Goal: Transaction & Acquisition: Book appointment/travel/reservation

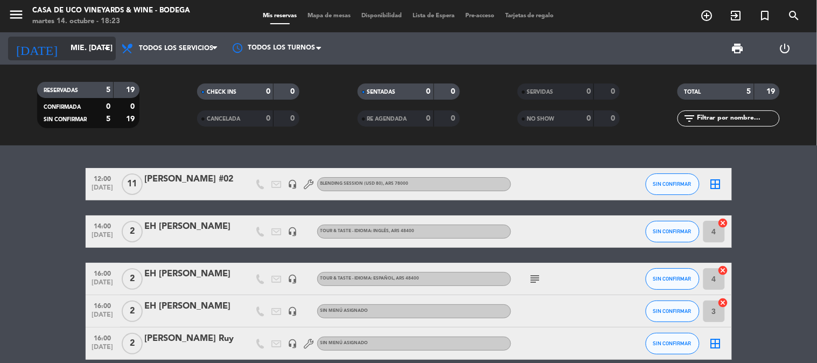
click at [81, 48] on input "mié. [DATE]" at bounding box center [116, 48] width 102 height 19
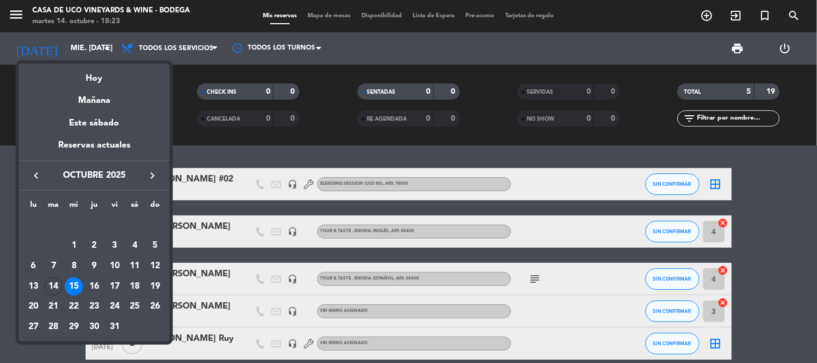
click at [99, 77] on div "Hoy" at bounding box center [94, 75] width 151 height 22
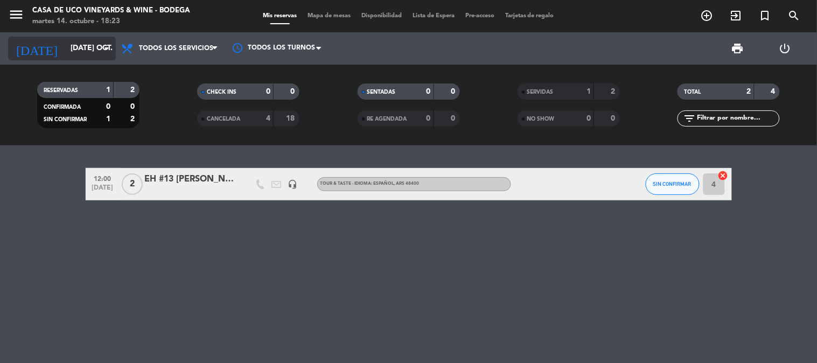
click at [68, 59] on div "[DATE] [DATE] oct. arrow_drop_down" at bounding box center [62, 49] width 108 height 24
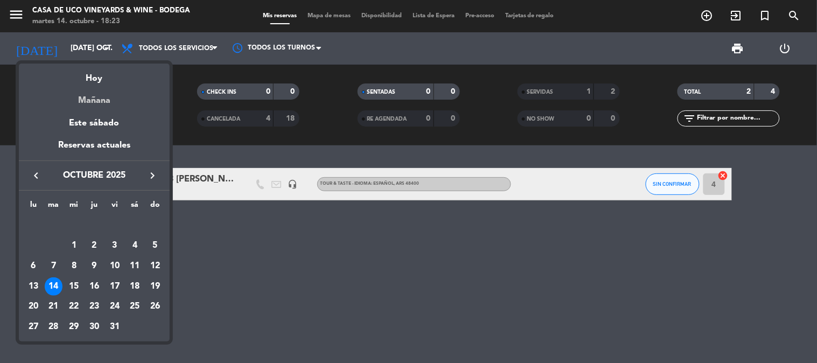
click at [101, 97] on div "Mañana" at bounding box center [94, 97] width 151 height 22
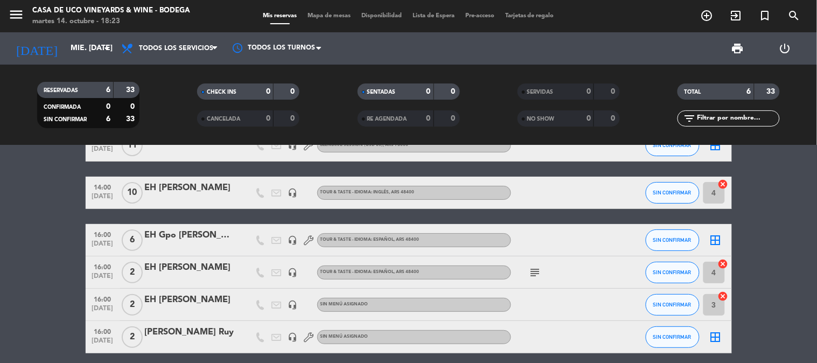
scroll to position [60, 0]
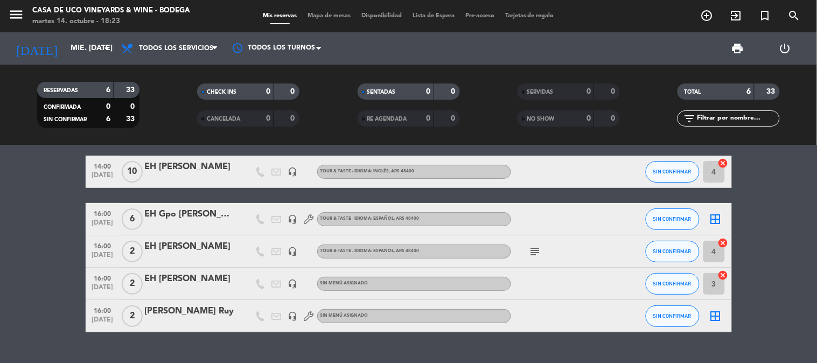
click at [70, 60] on div "[DATE] mié. [DATE] arrow_drop_down" at bounding box center [62, 48] width 108 height 32
click at [76, 51] on input "mié. [DATE]" at bounding box center [116, 48] width 102 height 19
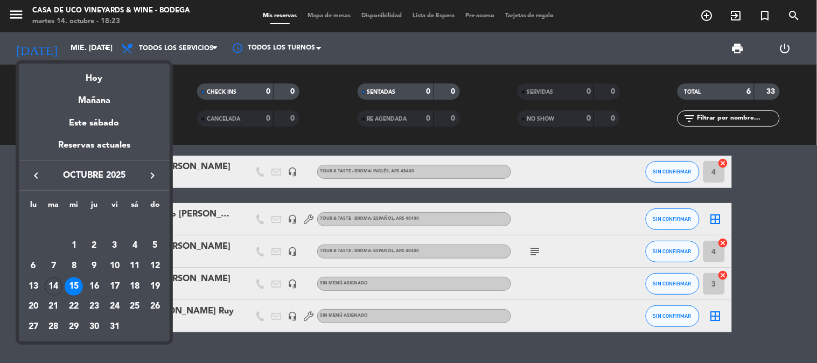
click at [101, 82] on div "Hoy" at bounding box center [94, 75] width 151 height 22
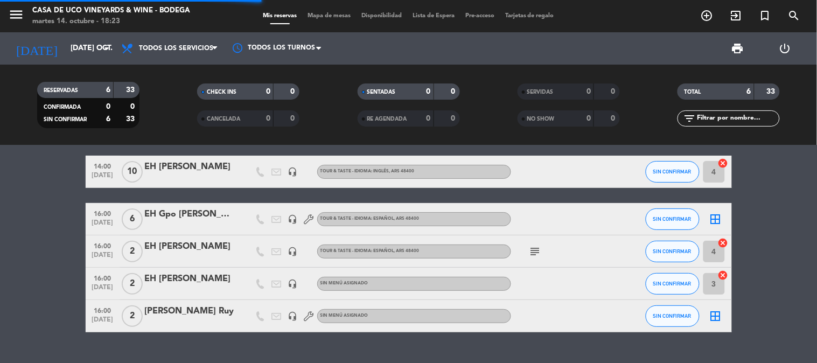
click at [8, 14] on div "menu Casa de Uco Vineyards & Wine - Bodega martes 14. octubre - 18:23" at bounding box center [102, 16] width 204 height 25
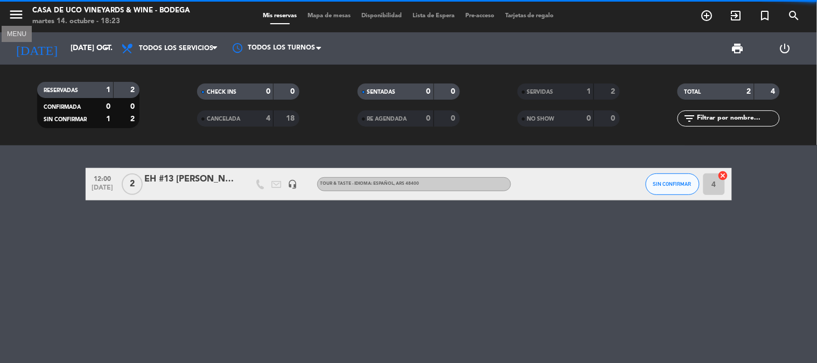
click at [15, 13] on icon "menu" at bounding box center [16, 14] width 16 height 16
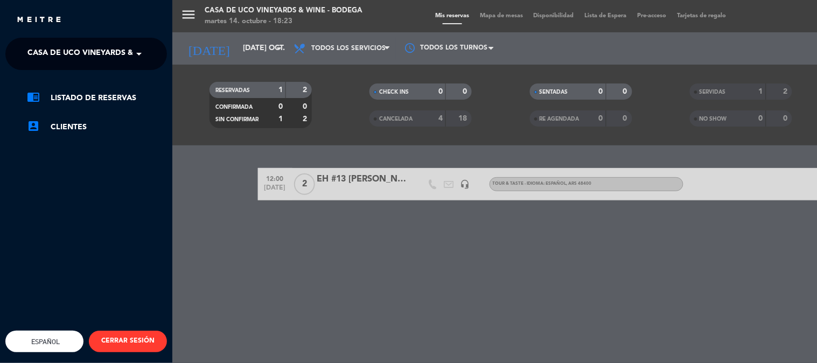
click at [101, 58] on span "Casa de Uco Vineyards & Wine - Bodega" at bounding box center [111, 54] width 169 height 23
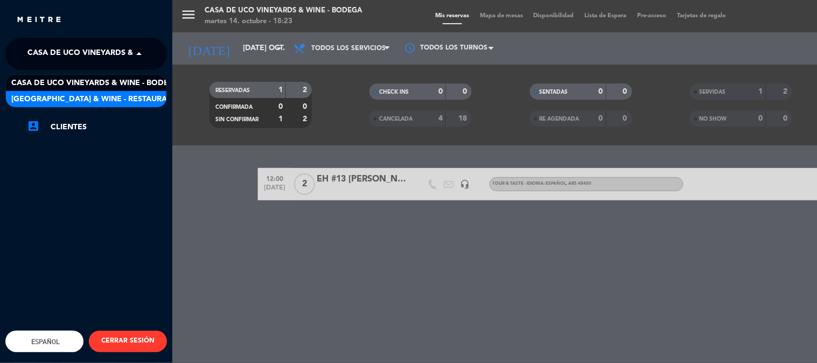
click at [114, 95] on span "[GEOGRAPHIC_DATA] & Wine - Restaurante" at bounding box center [96, 99] width 171 height 12
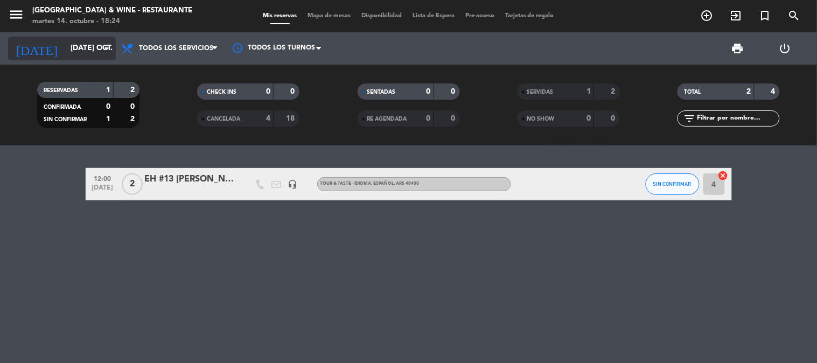
click at [65, 41] on input "[DATE] oct." at bounding box center [116, 48] width 102 height 19
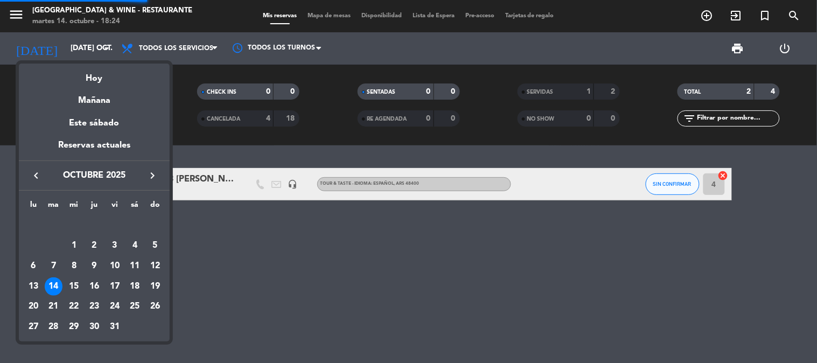
click at [92, 98] on div "Mañana" at bounding box center [94, 97] width 151 height 22
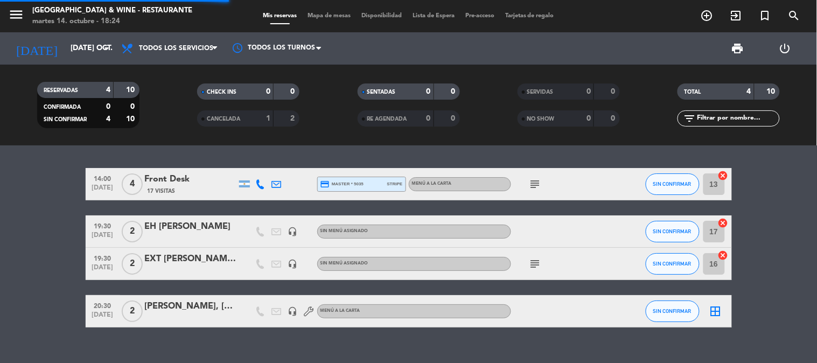
type input "mié. [DATE]"
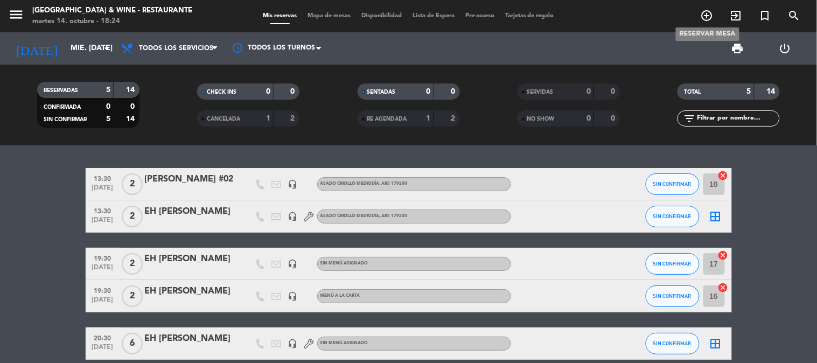
click at [712, 17] on icon "add_circle_outline" at bounding box center [707, 15] width 13 height 13
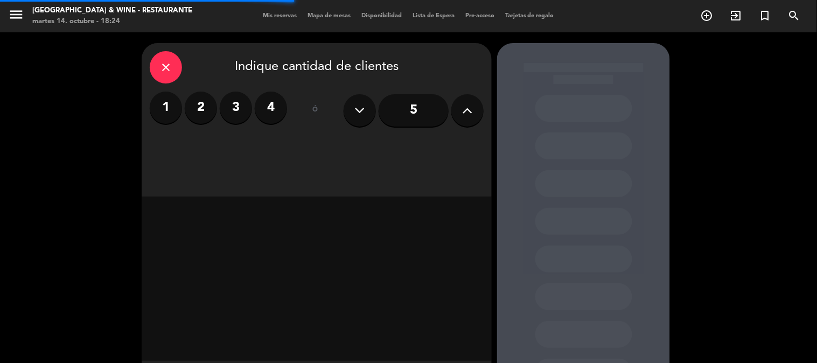
click at [470, 109] on icon at bounding box center [468, 110] width 10 height 16
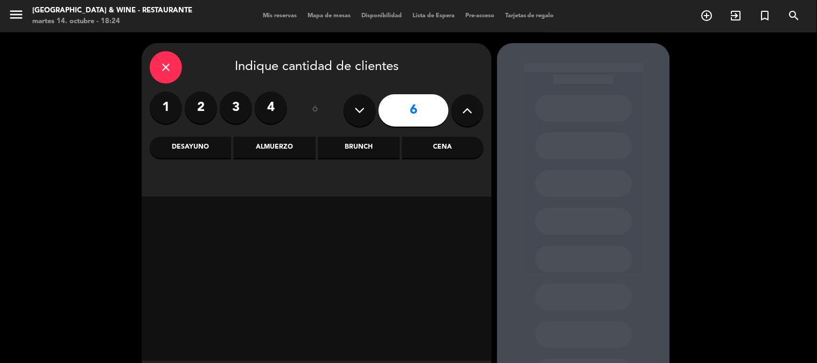
click at [254, 142] on div "Almuerzo" at bounding box center [274, 148] width 81 height 22
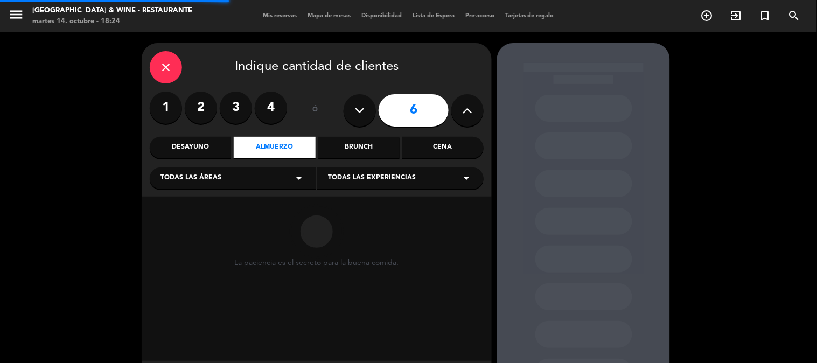
click at [197, 176] on span "Todas las áreas" at bounding box center [191, 178] width 61 height 11
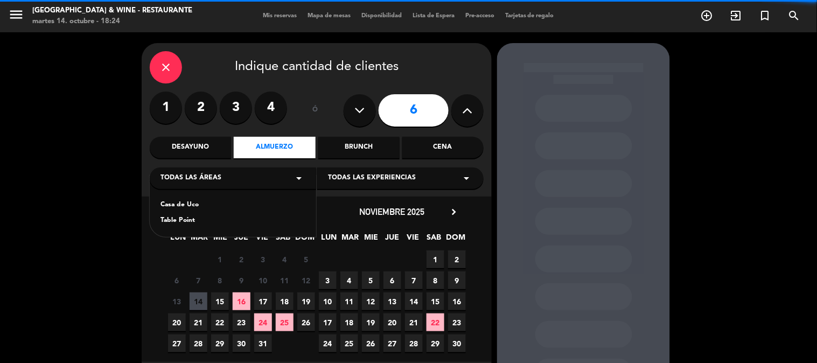
click at [241, 202] on div "Casa de Uco" at bounding box center [233, 205] width 145 height 11
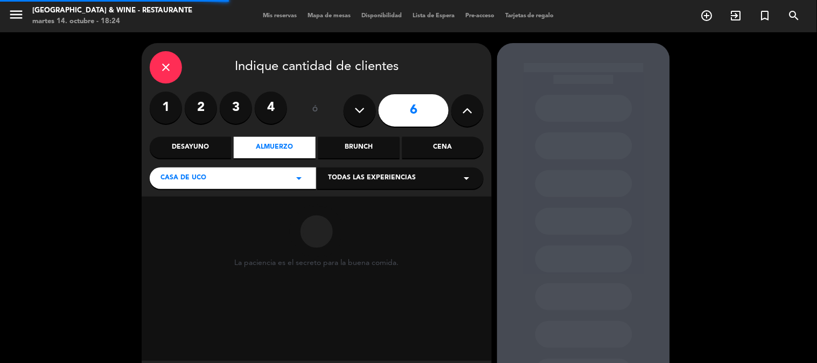
click at [387, 180] on span "Todas las experiencias" at bounding box center [372, 178] width 88 height 11
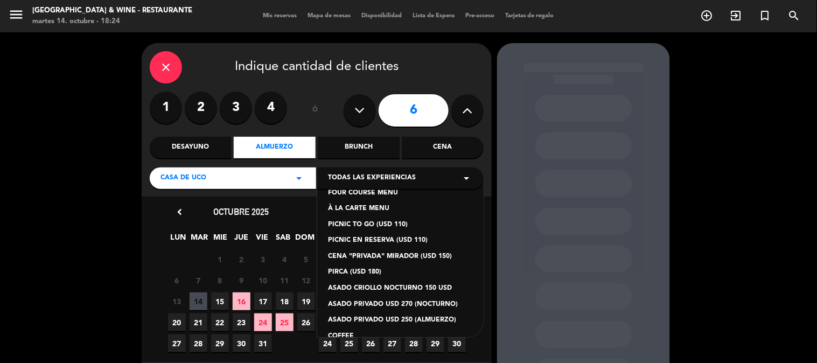
scroll to position [91, 0]
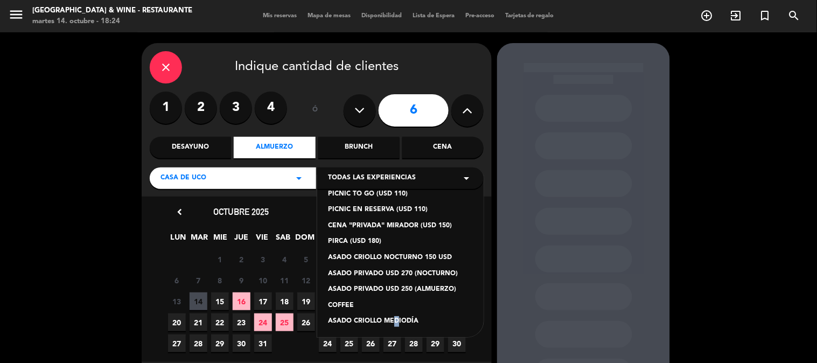
click at [392, 320] on div "ASADO CRIOLLO MEDIODÍA" at bounding box center [400, 321] width 145 height 11
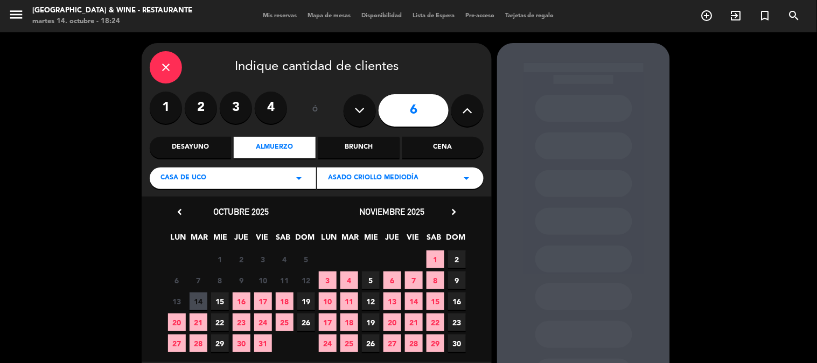
click at [219, 303] on span "15" at bounding box center [220, 302] width 18 height 18
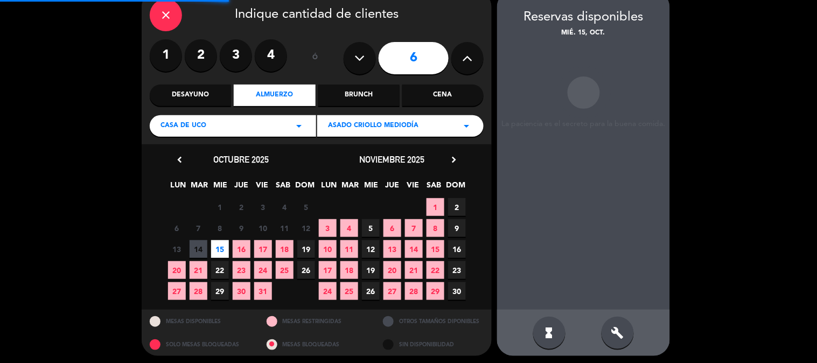
scroll to position [55, 0]
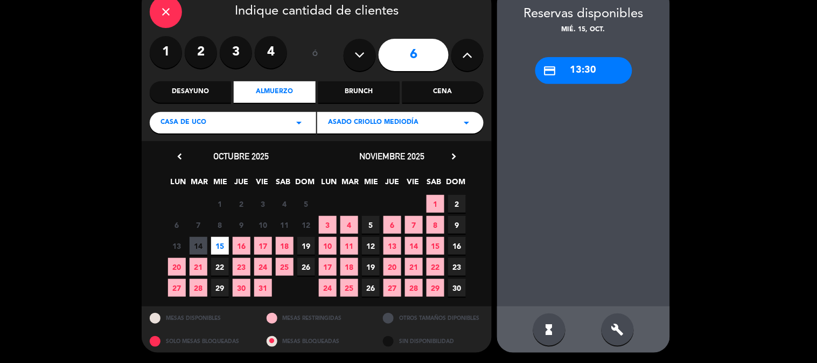
click at [628, 328] on div "build" at bounding box center [618, 330] width 32 height 32
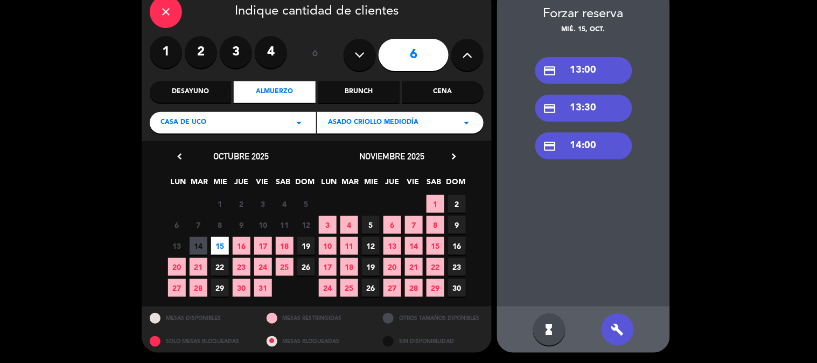
click at [579, 71] on div "credit_card 13:00" at bounding box center [584, 70] width 97 height 27
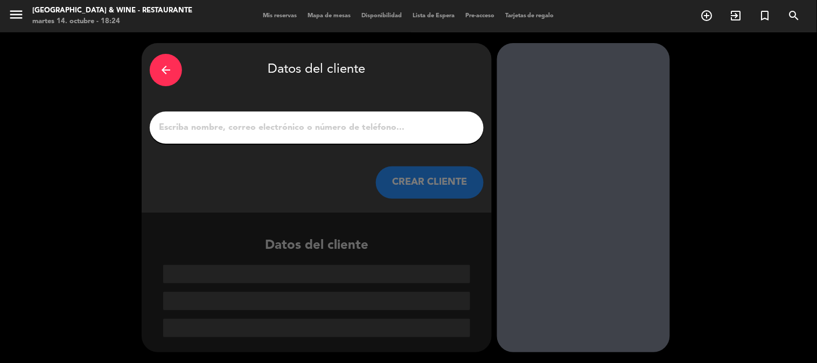
click at [162, 69] on icon "arrow_back" at bounding box center [165, 70] width 13 height 13
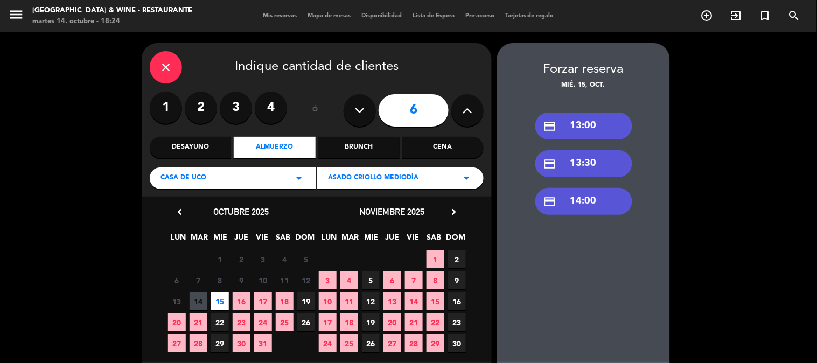
click at [616, 171] on div "credit_card 13:30" at bounding box center [584, 163] width 97 height 27
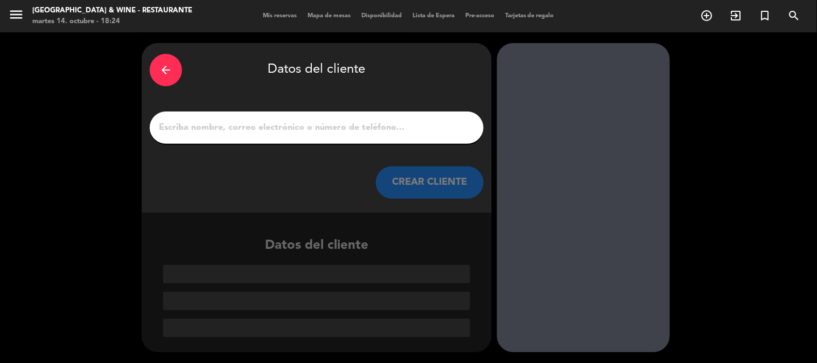
click at [312, 131] on input "1" at bounding box center [317, 127] width 318 height 15
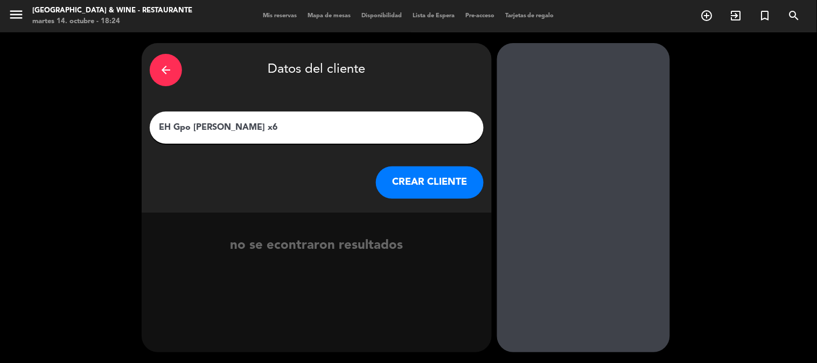
type input "EH Gpo [PERSON_NAME] x6"
click at [415, 187] on button "CREAR CLIENTE" at bounding box center [430, 182] width 108 height 32
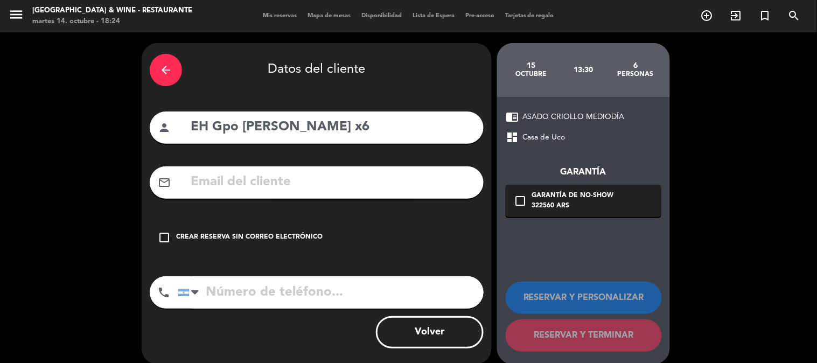
click at [213, 238] on div "Crear reserva sin correo electrónico" at bounding box center [249, 237] width 147 height 11
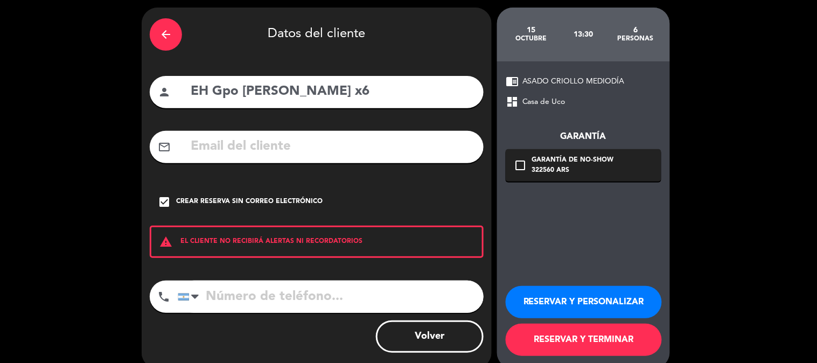
scroll to position [52, 0]
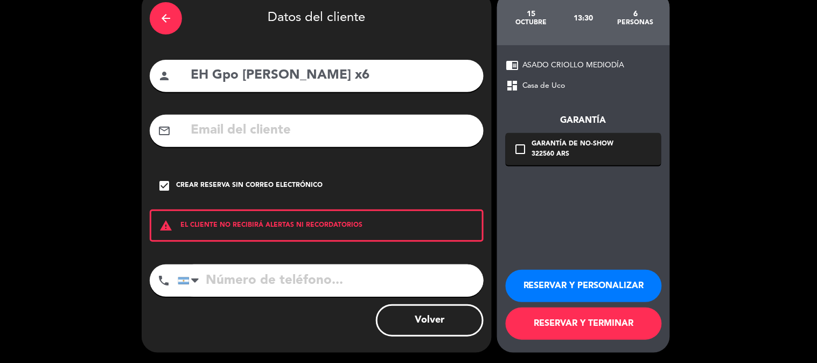
click at [590, 322] on button "RESERVAR Y TERMINAR" at bounding box center [584, 324] width 156 height 32
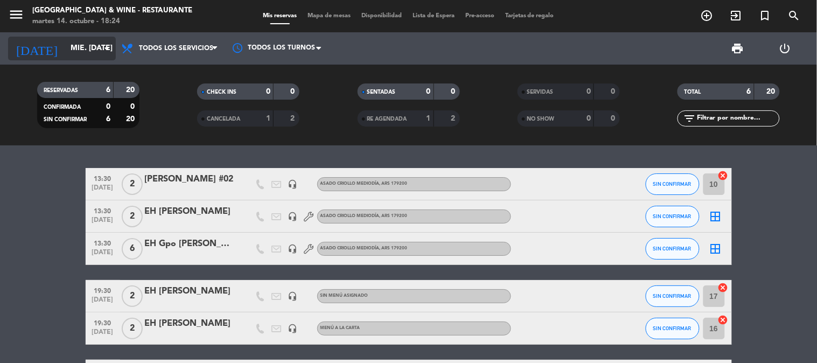
click at [84, 47] on input "mié. [DATE]" at bounding box center [116, 48] width 102 height 19
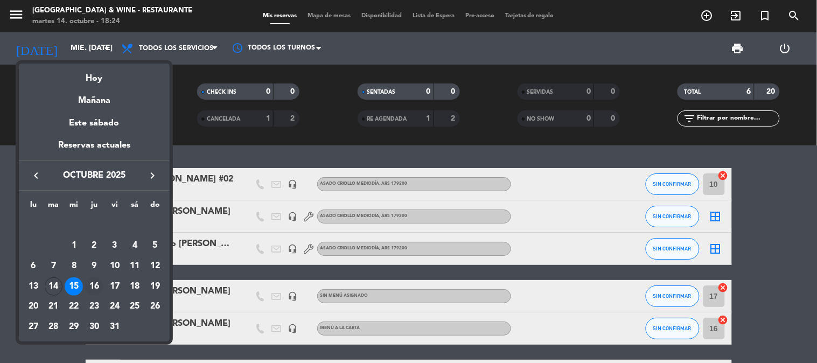
click at [96, 286] on div "16" at bounding box center [94, 286] width 18 height 18
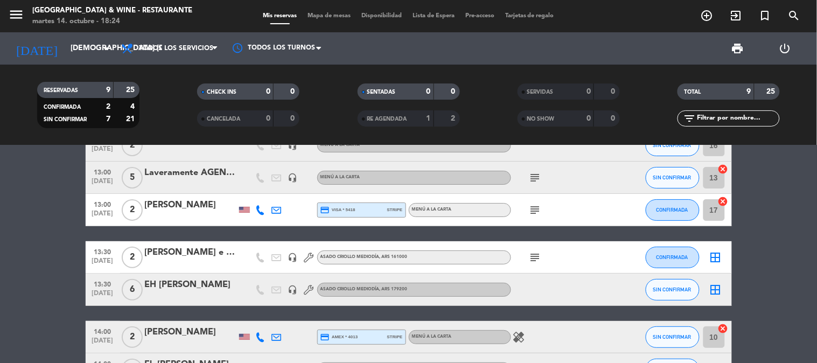
scroll to position [60, 0]
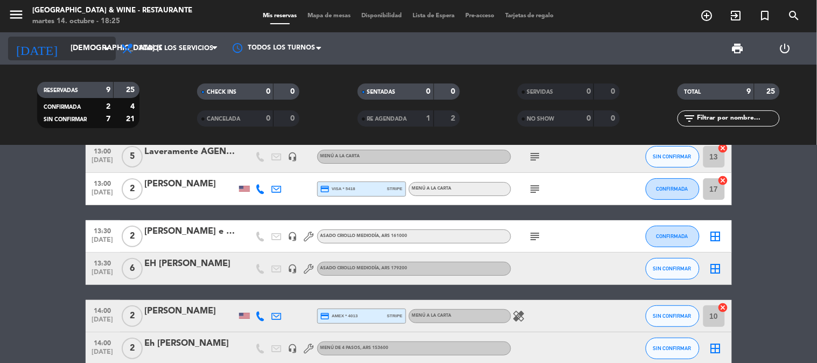
click at [87, 49] on input "[DEMOGRAPHIC_DATA] [DATE]" at bounding box center [116, 48] width 102 height 19
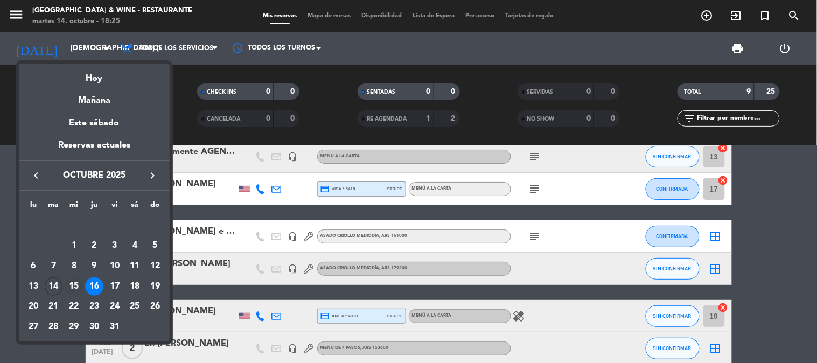
click at [71, 282] on div "15" at bounding box center [74, 286] width 18 height 18
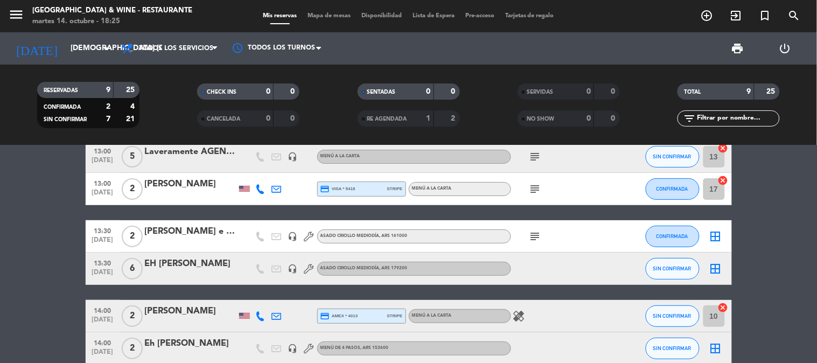
type input "mié. [DATE]"
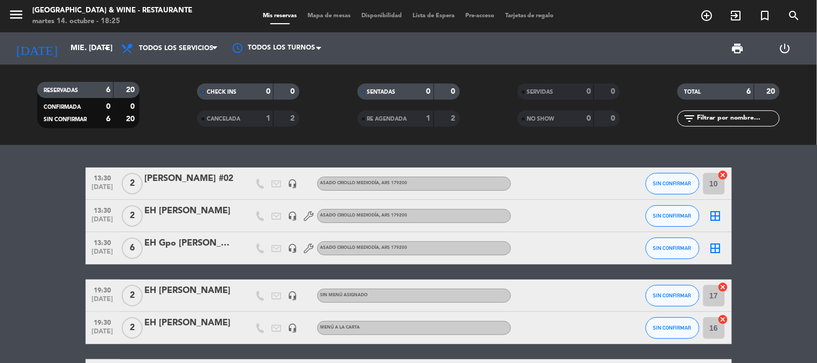
scroll to position [0, 0]
